Goal: Task Accomplishment & Management: Manage account settings

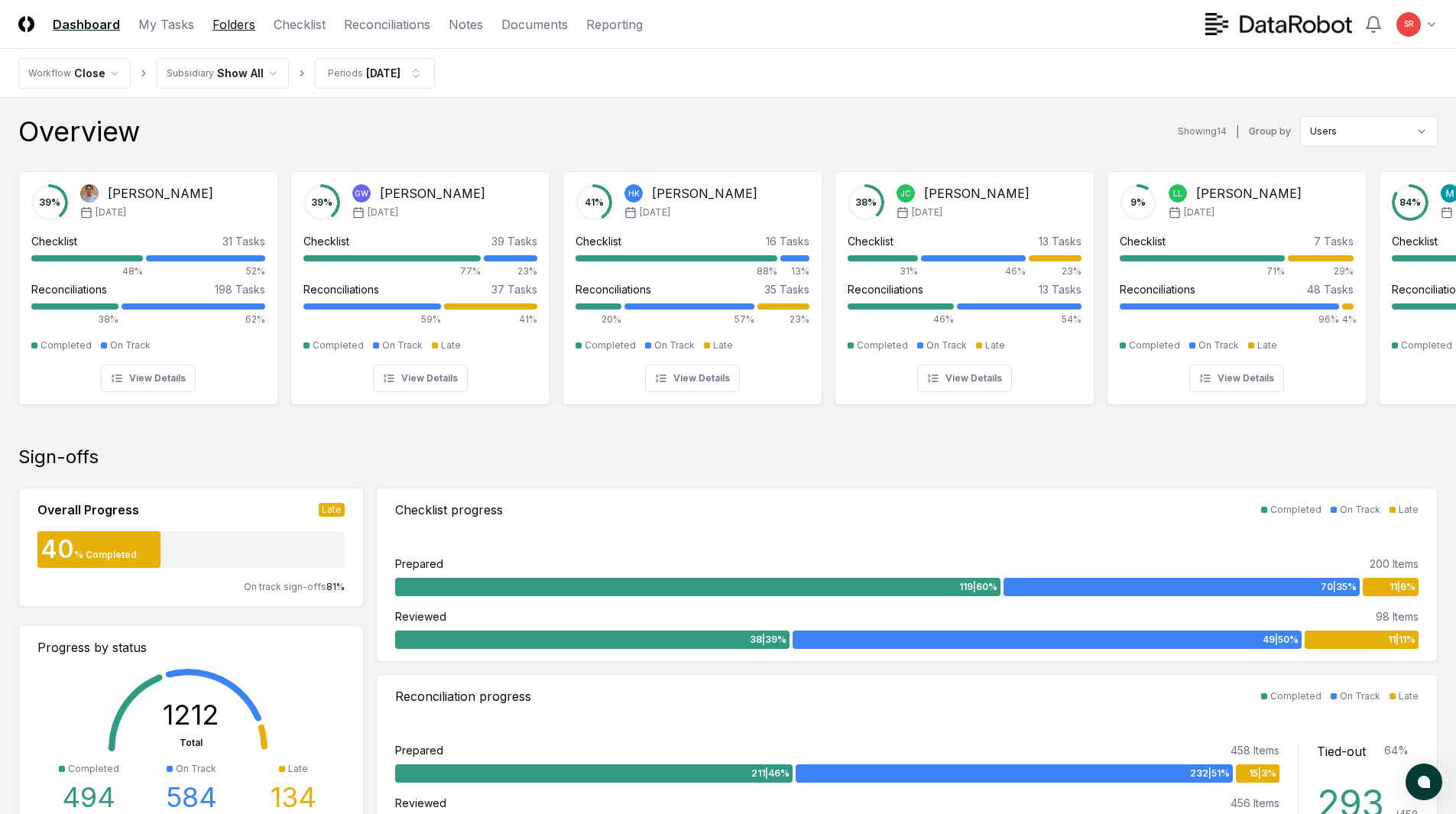
click at [231, 25] on link "Folders" at bounding box center [234, 24] width 43 height 18
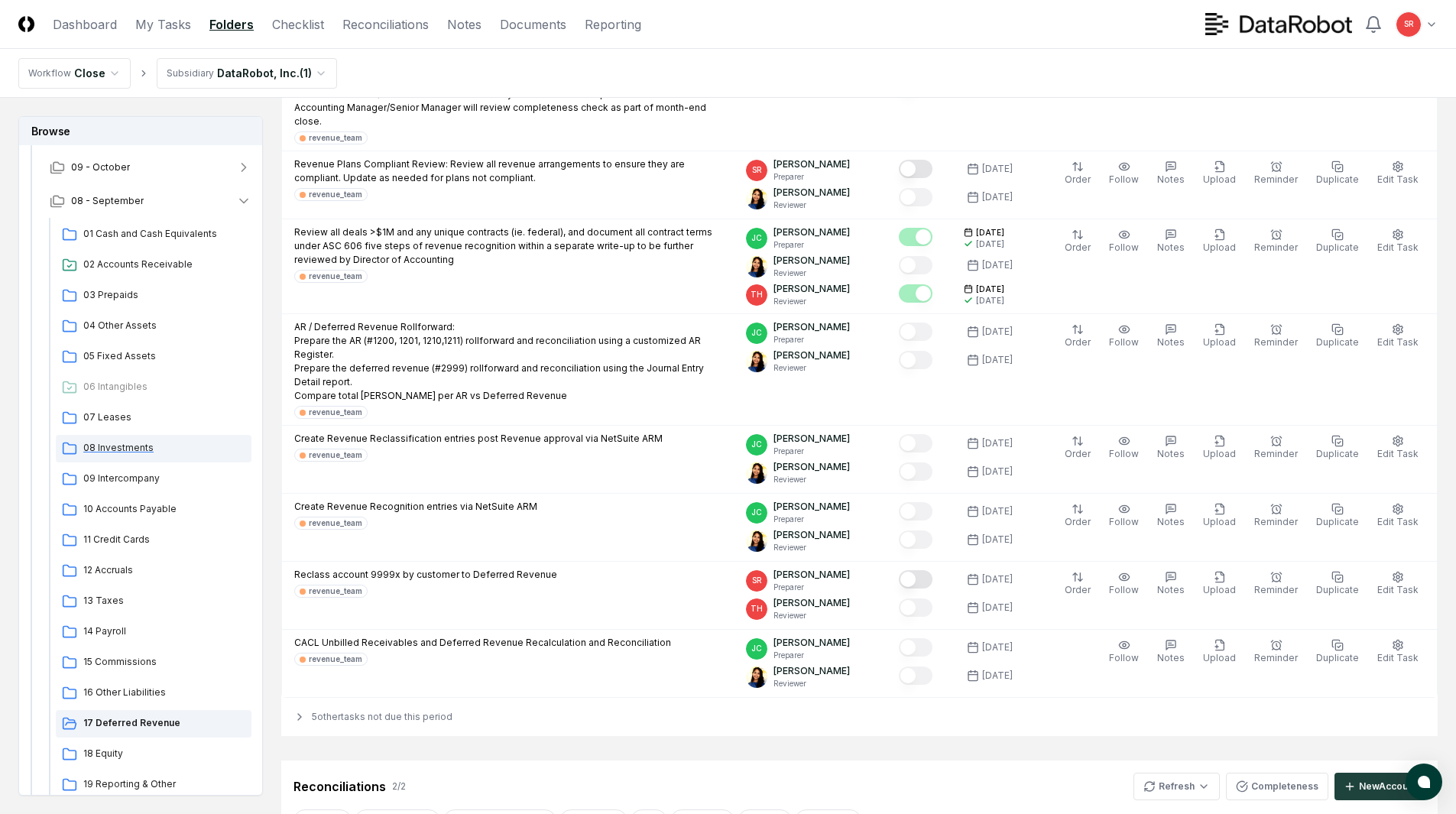
scroll to position [306, 0]
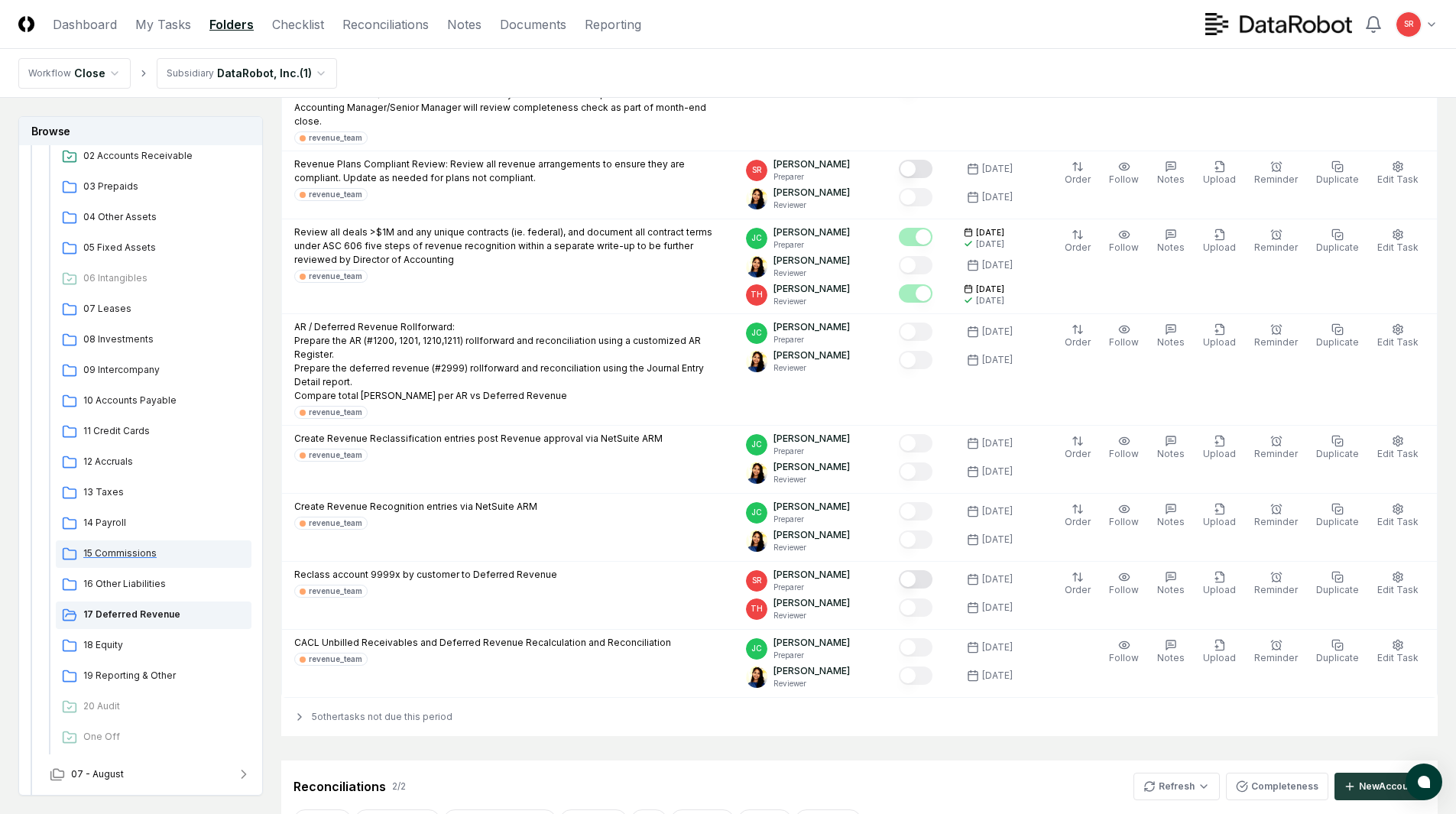
click at [124, 554] on span "15 Commissions" at bounding box center [165, 553] width 162 height 14
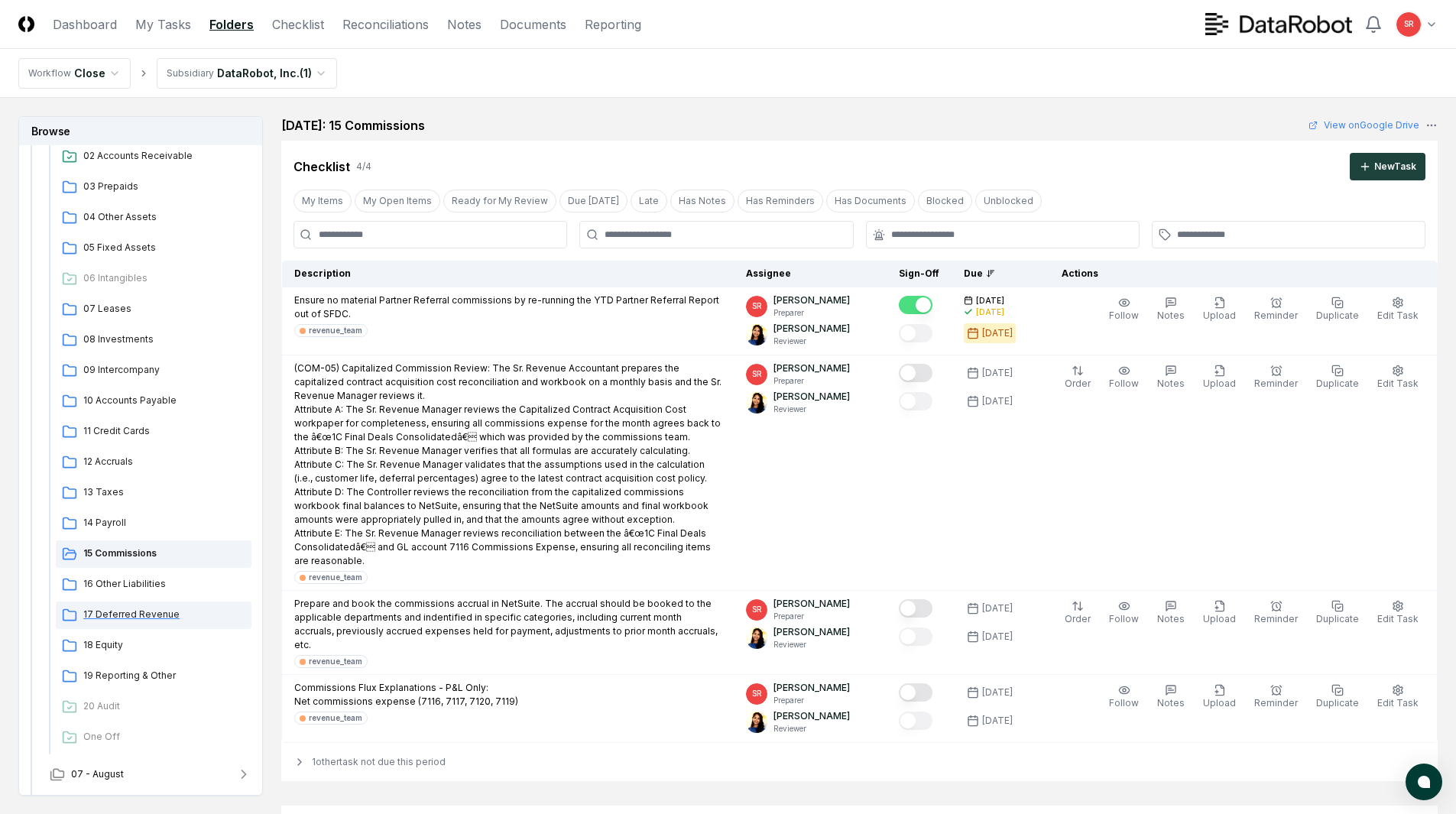
click at [116, 610] on span "17 Deferred Revenue" at bounding box center [165, 614] width 162 height 14
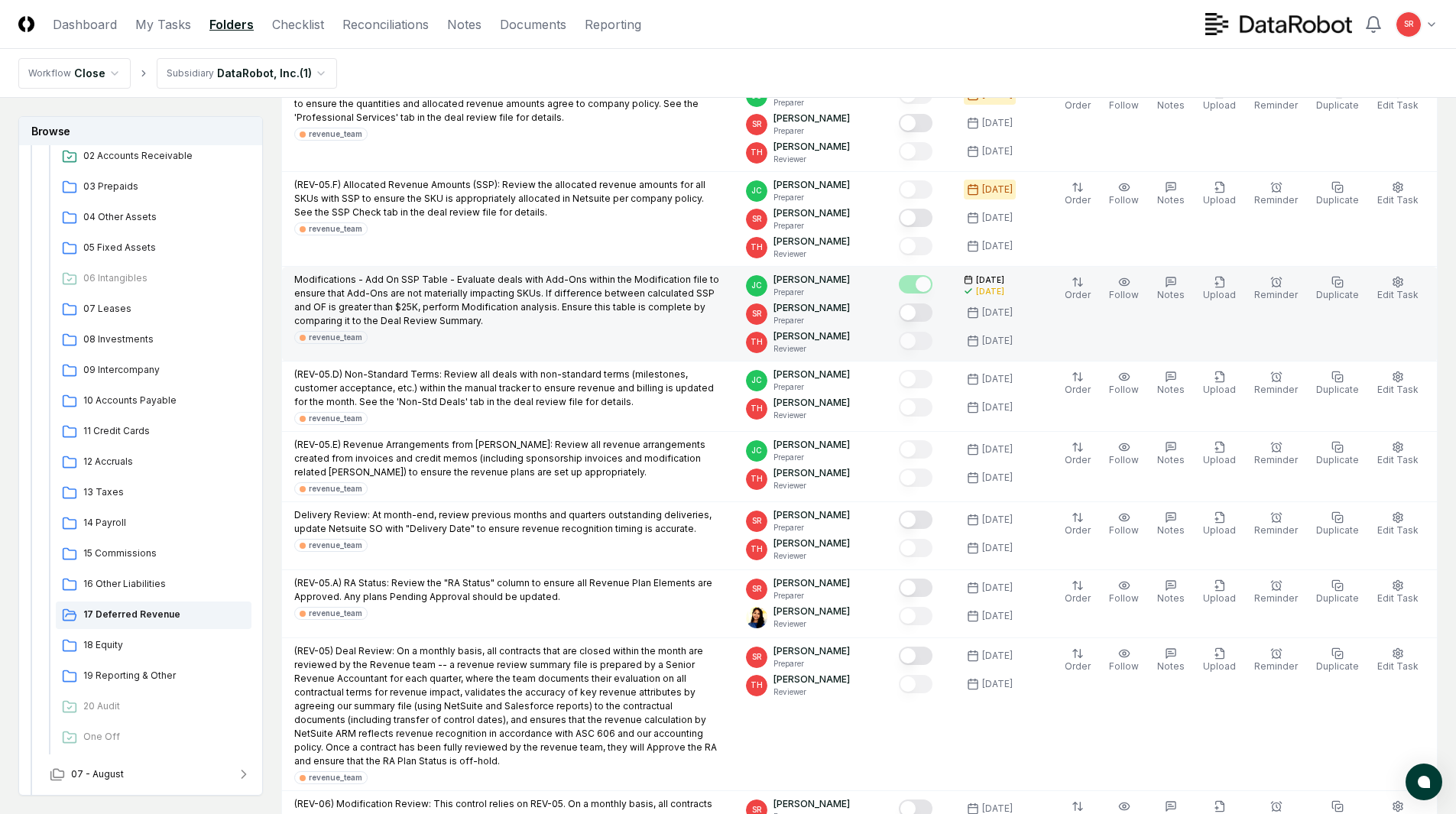
scroll to position [306, 0]
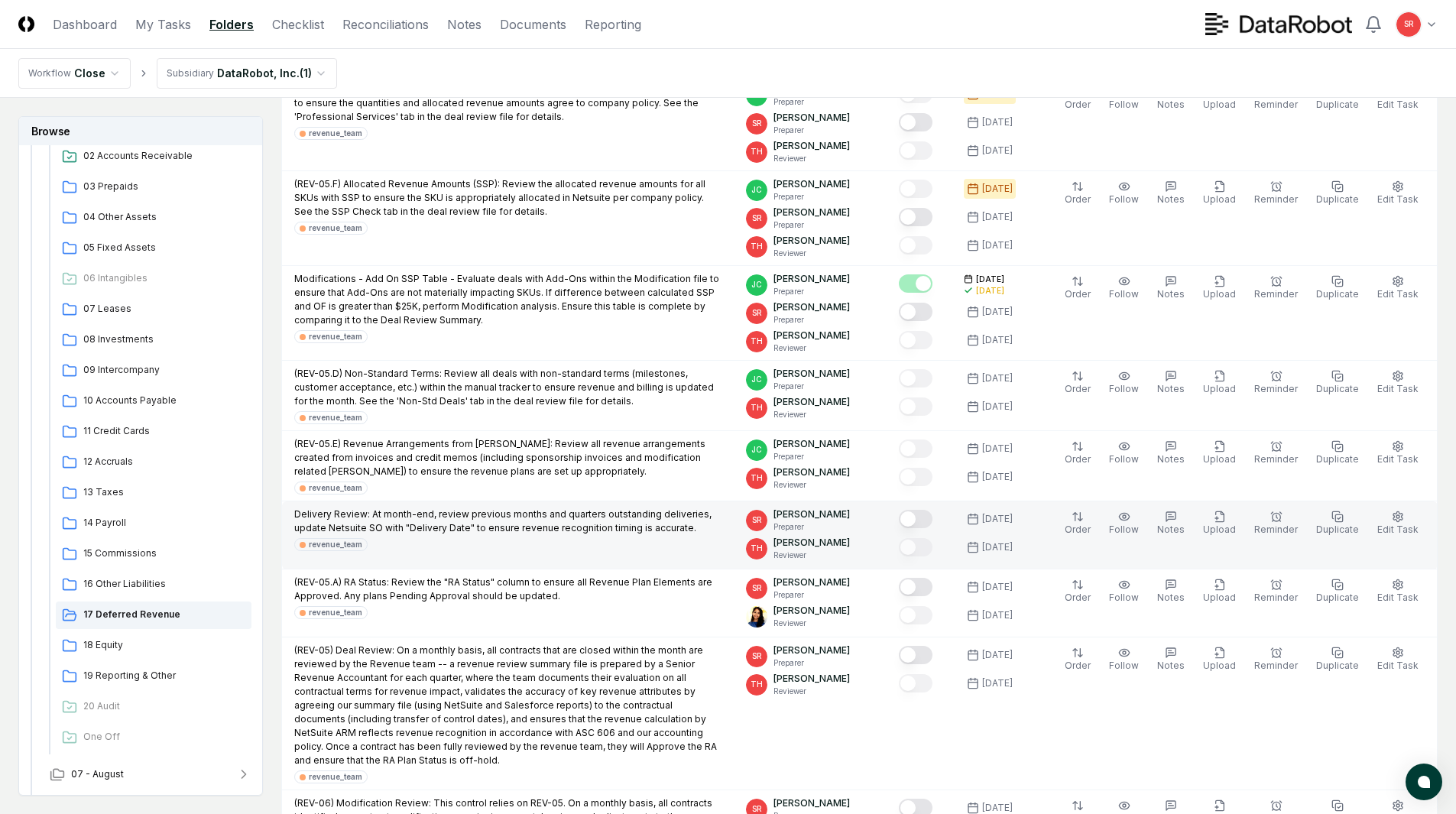
click at [927, 514] on button "Mark complete" at bounding box center [915, 519] width 34 height 18
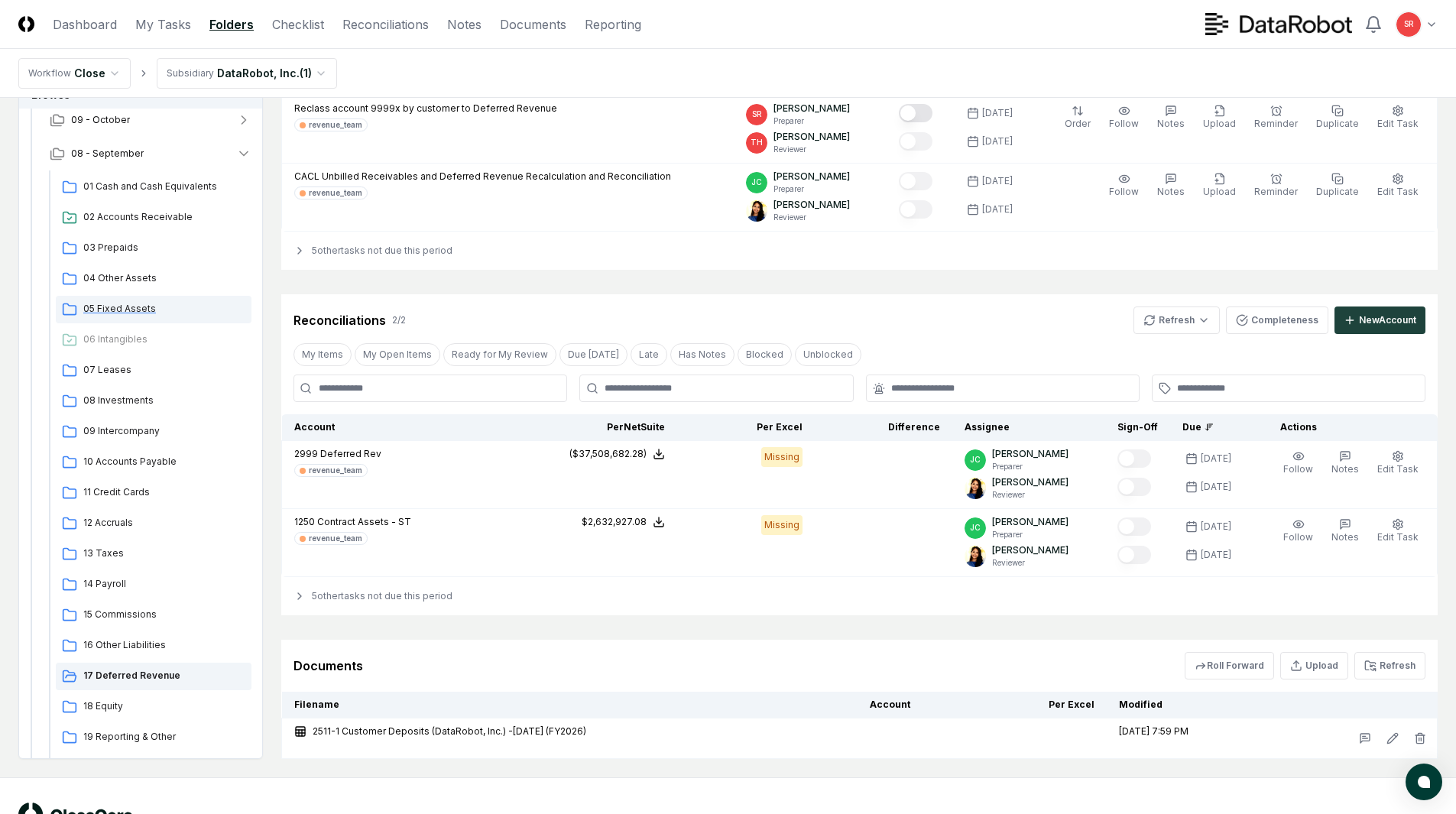
scroll to position [229, 0]
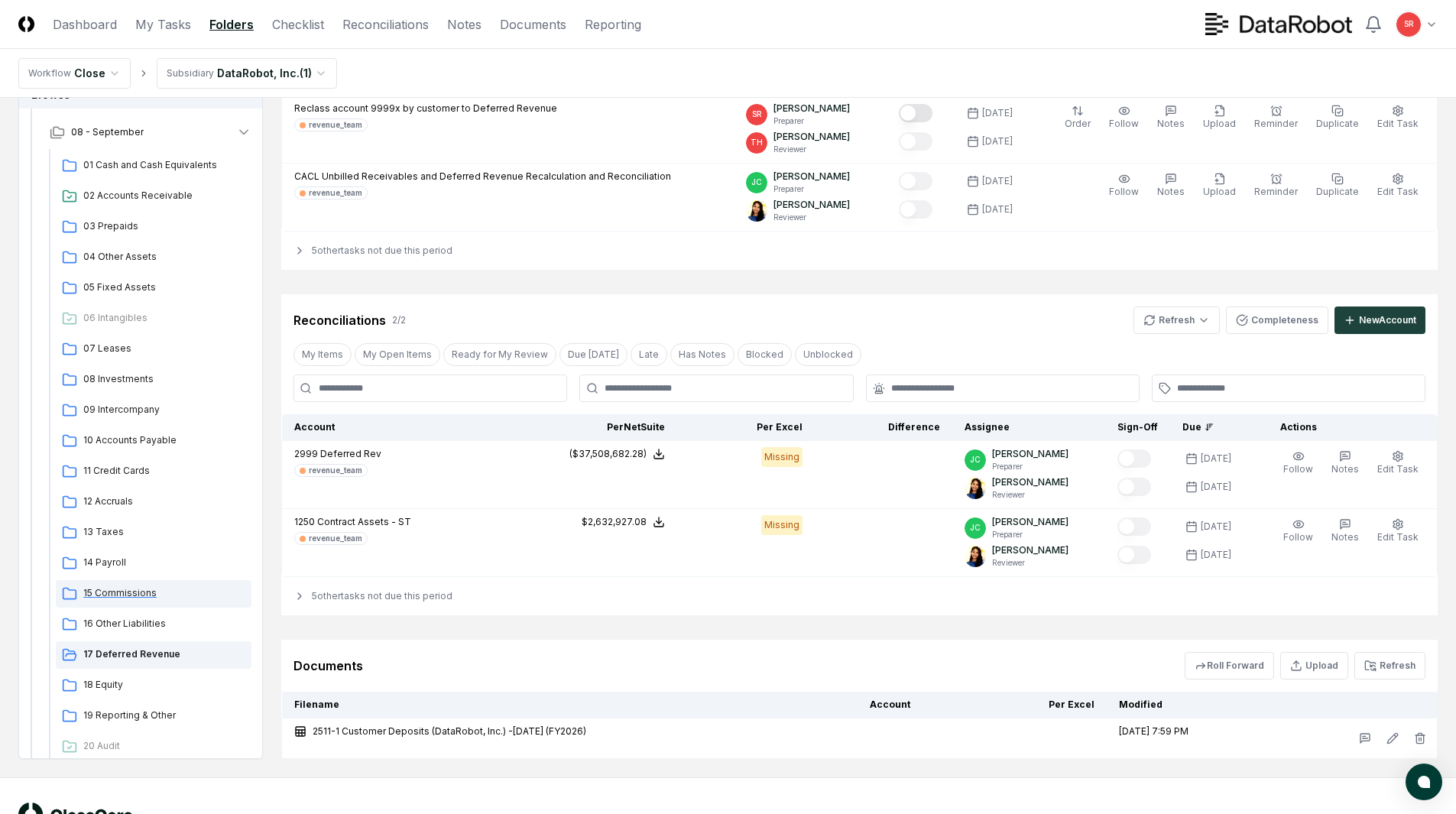
click at [116, 586] on span "15 Commissions" at bounding box center [165, 593] width 162 height 14
